Goal: Task Accomplishment & Management: Manage account settings

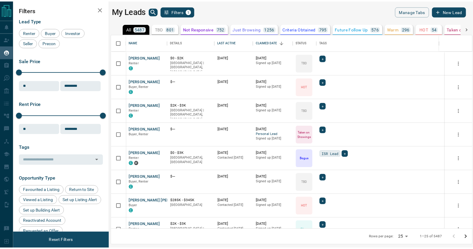
scroll to position [190, 360]
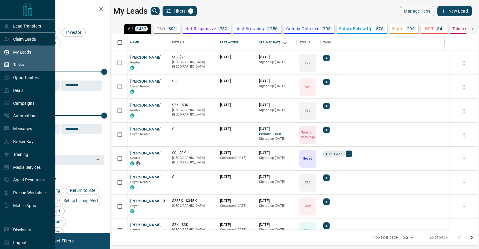
click at [17, 67] on p "Tasks" at bounding box center [18, 64] width 11 height 5
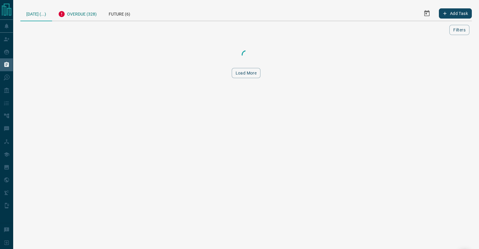
click at [85, 15] on div "Overdue (328)" at bounding box center [77, 13] width 51 height 15
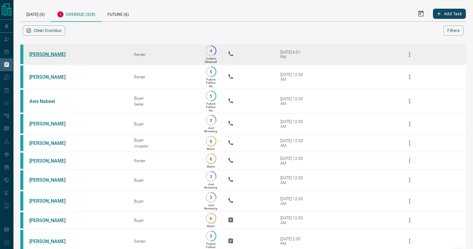
click at [47, 54] on link "[PERSON_NAME]" at bounding box center [51, 54] width 45 height 6
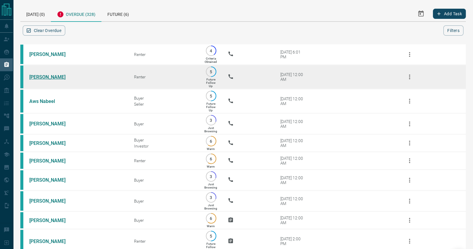
click at [40, 77] on link "[PERSON_NAME]" at bounding box center [51, 77] width 45 height 6
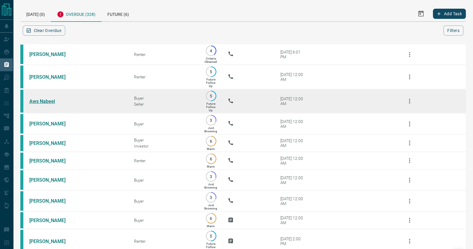
click at [39, 99] on link "Aws Nabeel" at bounding box center [51, 101] width 45 height 6
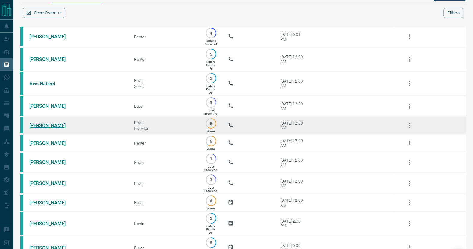
scroll to position [18, 0]
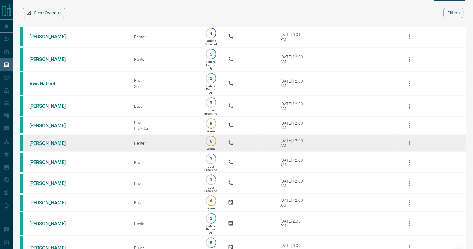
click at [45, 141] on link "[PERSON_NAME]" at bounding box center [51, 143] width 45 height 6
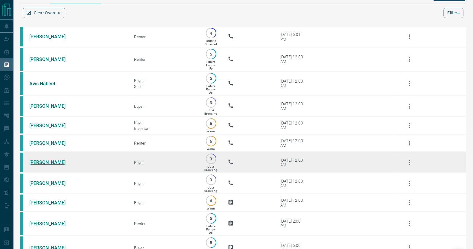
click at [42, 164] on link "[PERSON_NAME]" at bounding box center [51, 162] width 45 height 6
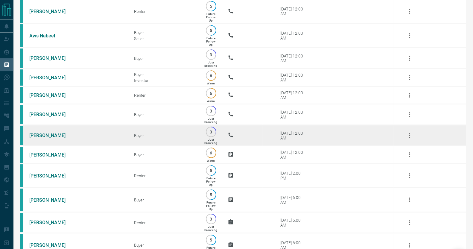
scroll to position [66, 0]
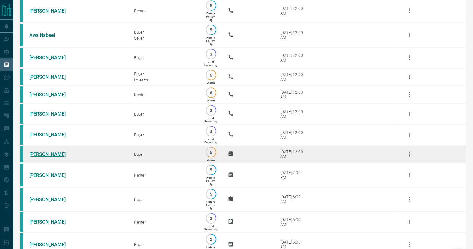
click at [48, 156] on link "[PERSON_NAME]" at bounding box center [51, 154] width 45 height 6
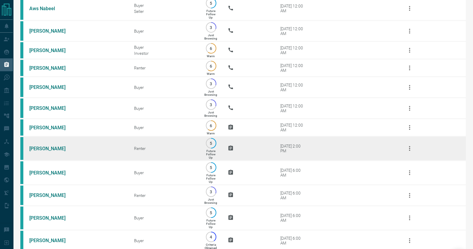
scroll to position [93, 0]
click at [54, 151] on link "[PERSON_NAME]" at bounding box center [51, 148] width 45 height 6
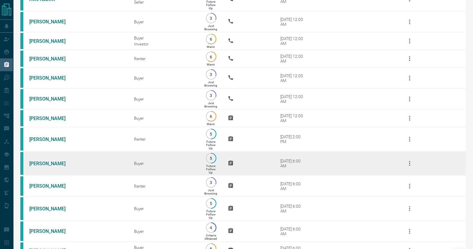
scroll to position [112, 0]
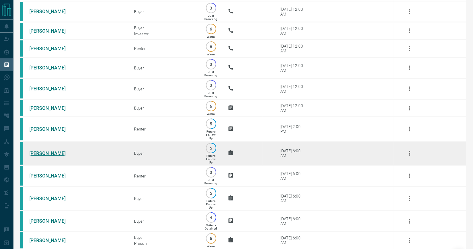
click at [46, 156] on link "[PERSON_NAME]" at bounding box center [51, 153] width 45 height 6
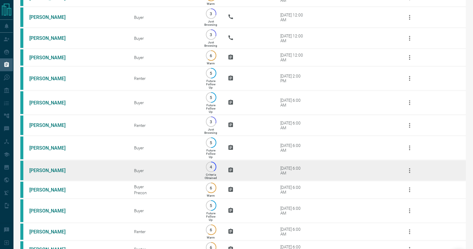
scroll to position [174, 0]
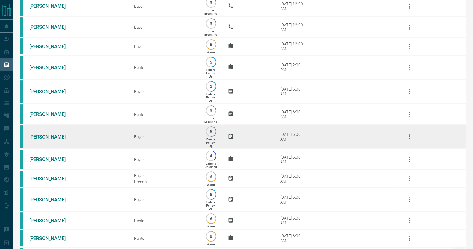
click at [38, 140] on link "[PERSON_NAME]" at bounding box center [51, 137] width 45 height 6
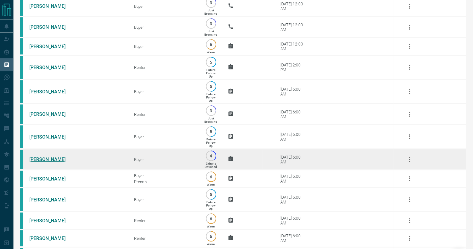
click at [31, 162] on link "[PERSON_NAME]" at bounding box center [51, 159] width 45 height 6
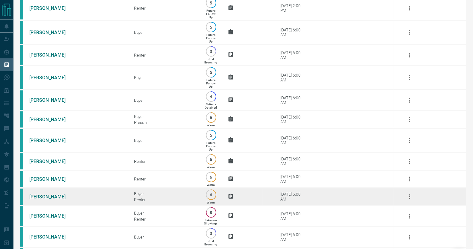
scroll to position [234, 0]
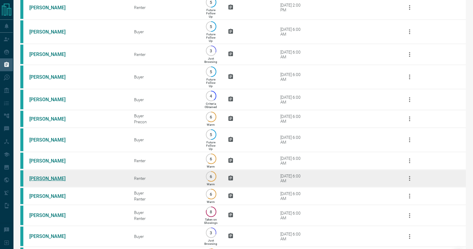
click at [49, 181] on link "[PERSON_NAME]" at bounding box center [51, 179] width 45 height 6
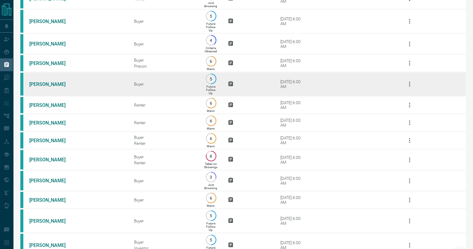
scroll to position [299, 0]
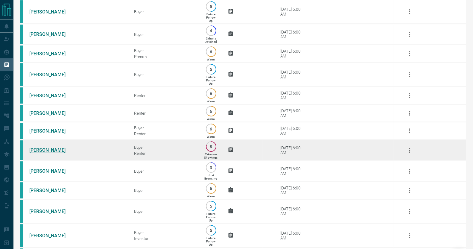
click at [42, 153] on link "[PERSON_NAME]" at bounding box center [51, 150] width 45 height 6
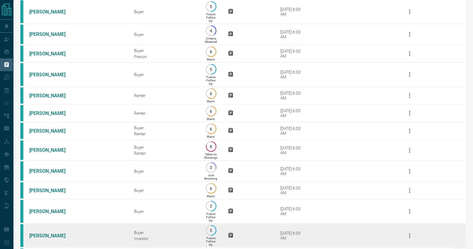
scroll to position [381, 0]
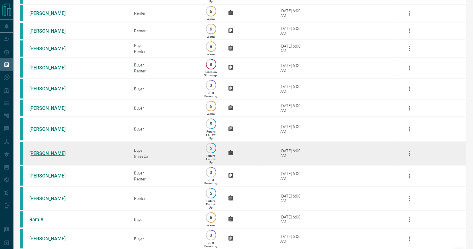
click at [50, 156] on link "[PERSON_NAME]" at bounding box center [51, 153] width 45 height 6
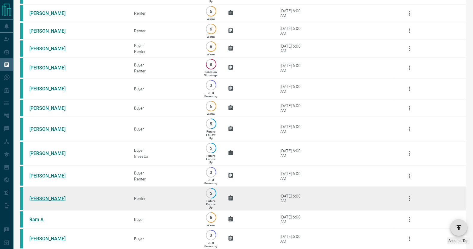
click at [43, 201] on link "[PERSON_NAME]" at bounding box center [51, 199] width 45 height 6
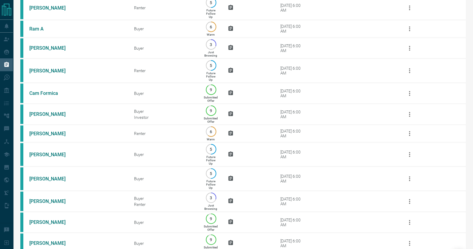
scroll to position [575, 0]
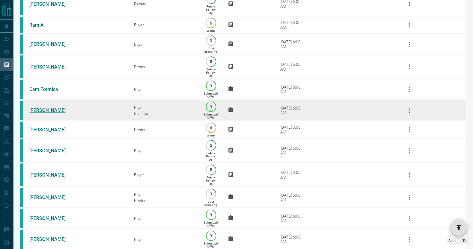
click at [39, 113] on link "[PERSON_NAME]" at bounding box center [51, 110] width 45 height 6
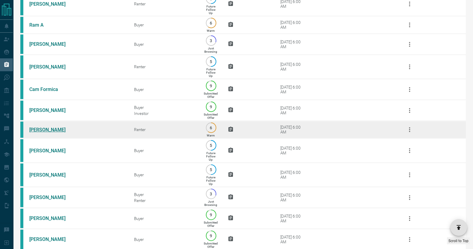
click at [36, 132] on link "[PERSON_NAME]" at bounding box center [51, 130] width 45 height 6
